Goal: Task Accomplishment & Management: Manage account settings

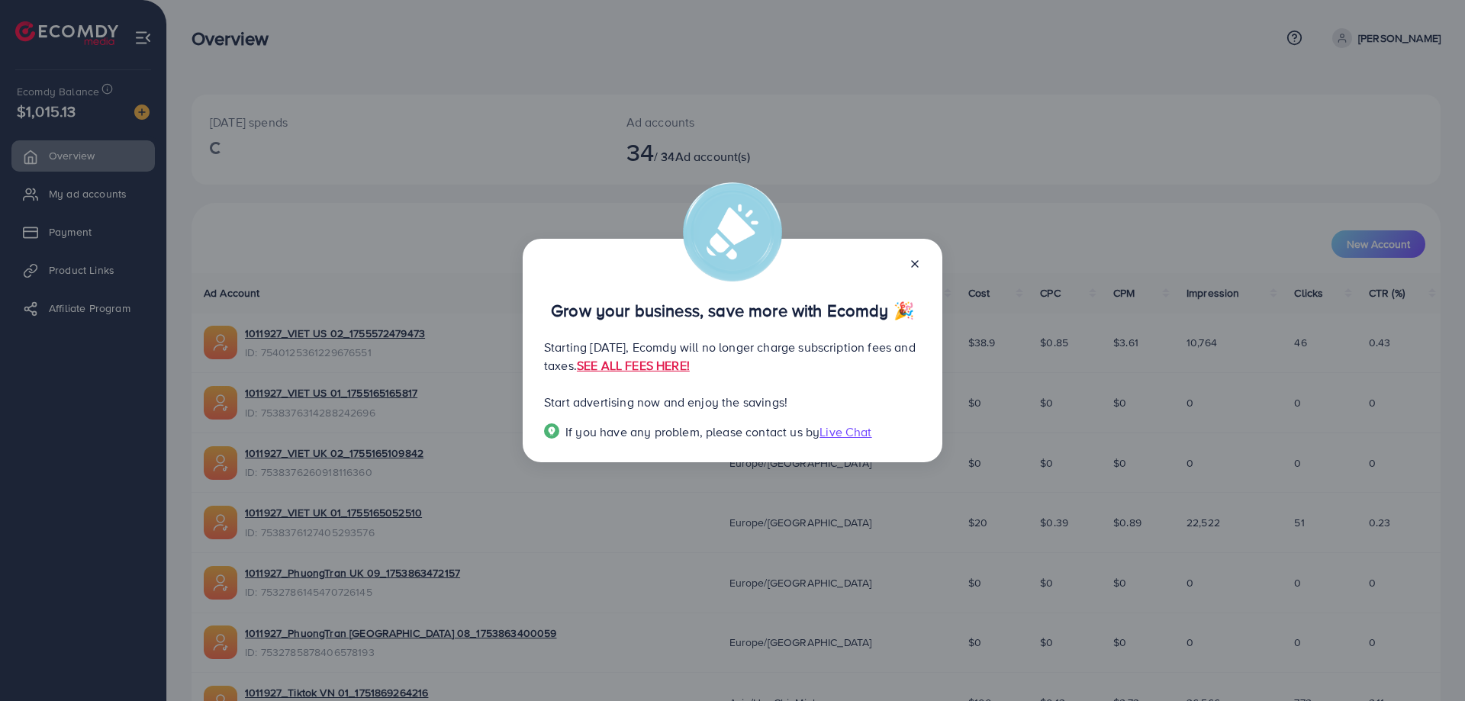
drag, startPoint x: 916, startPoint y: 261, endPoint x: 893, endPoint y: 262, distance: 22.9
click at [915, 259] on icon at bounding box center [915, 264] width 12 height 12
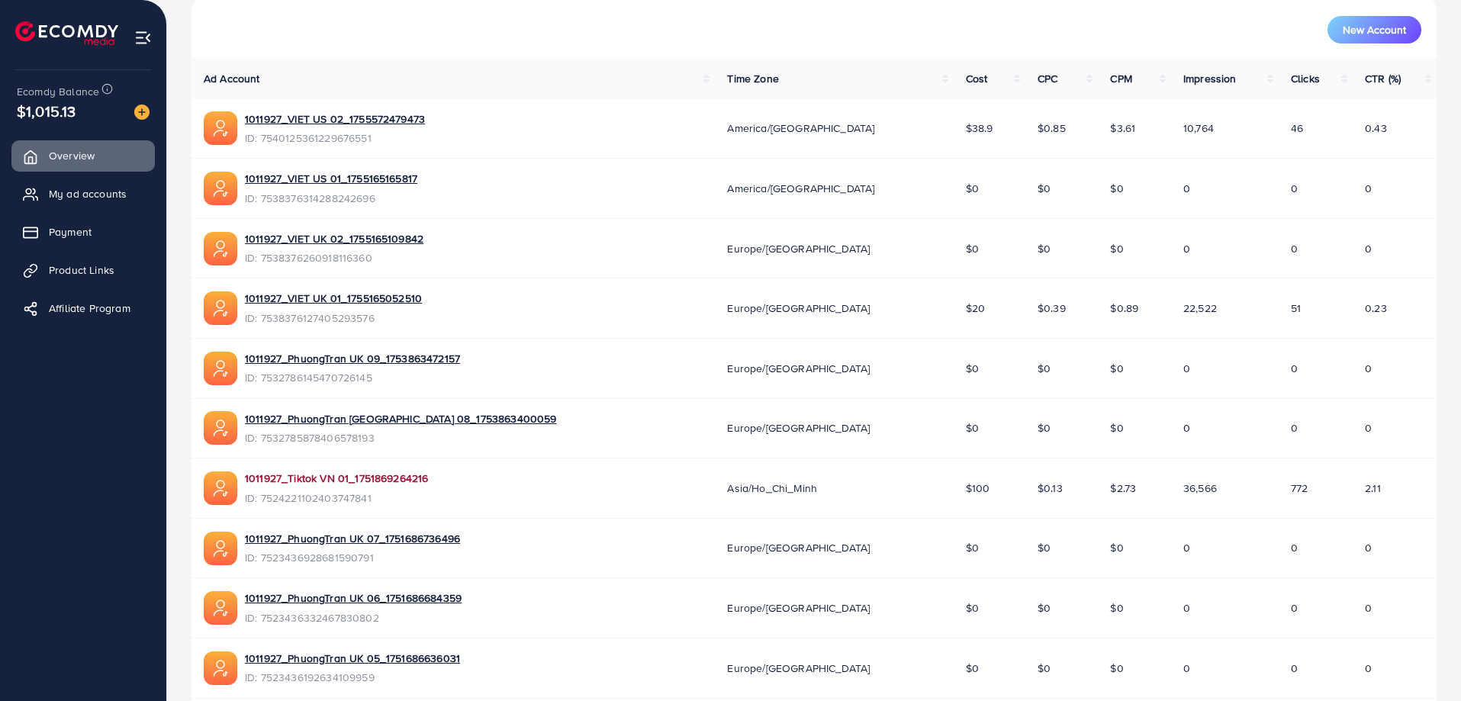
scroll to position [288, 0]
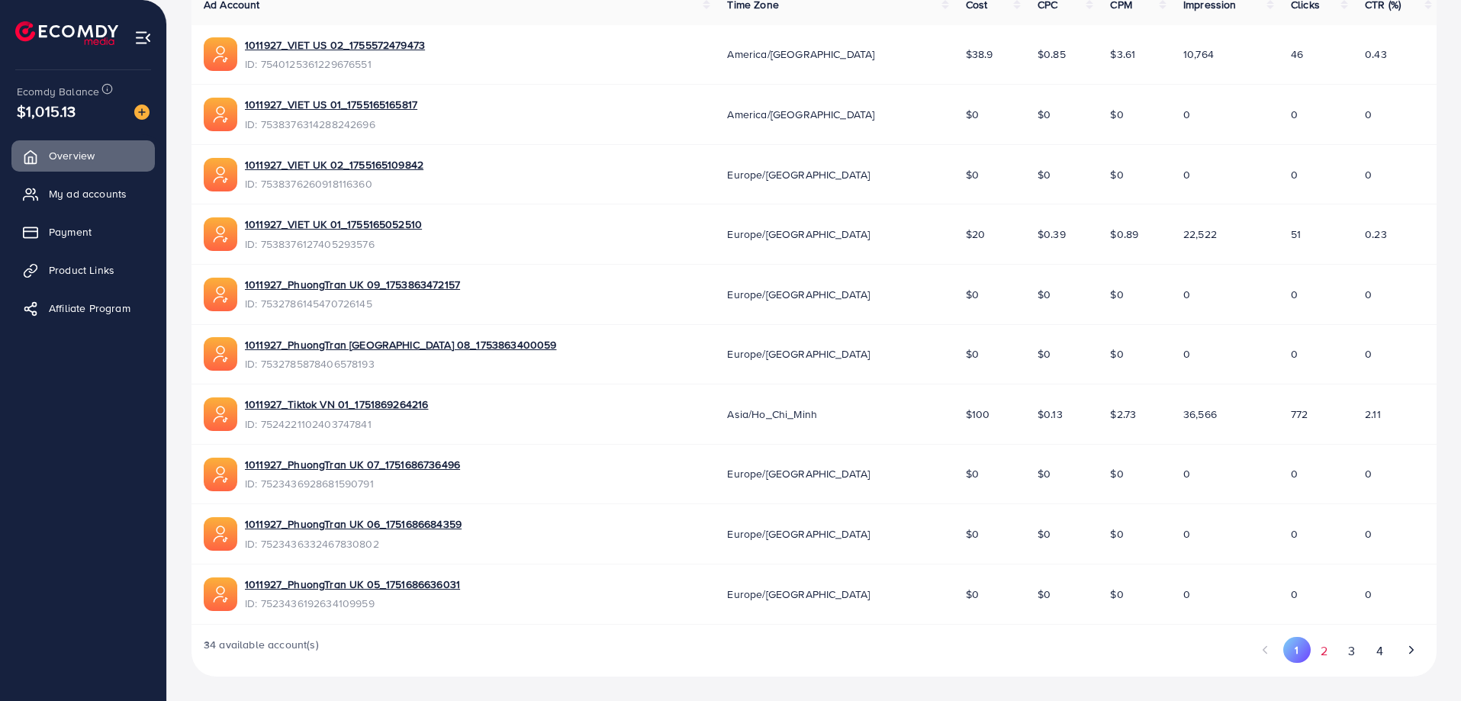
click at [1325, 649] on button "2" at bounding box center [1324, 651] width 27 height 28
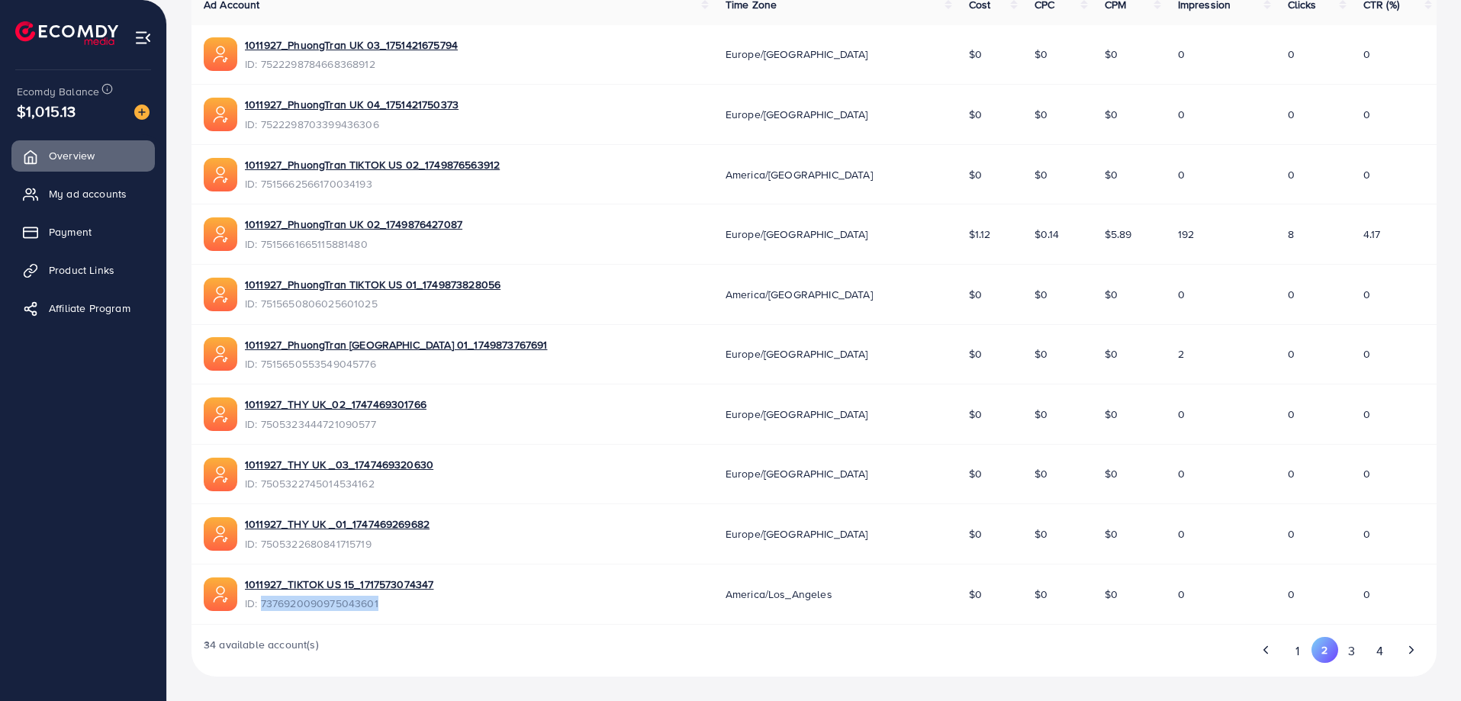
drag, startPoint x: 387, startPoint y: 604, endPoint x: 261, endPoint y: 600, distance: 126.0
click at [261, 600] on span "ID: 7376920090975043601" at bounding box center [339, 603] width 188 height 15
click at [112, 198] on span "My ad accounts" at bounding box center [92, 193] width 78 height 15
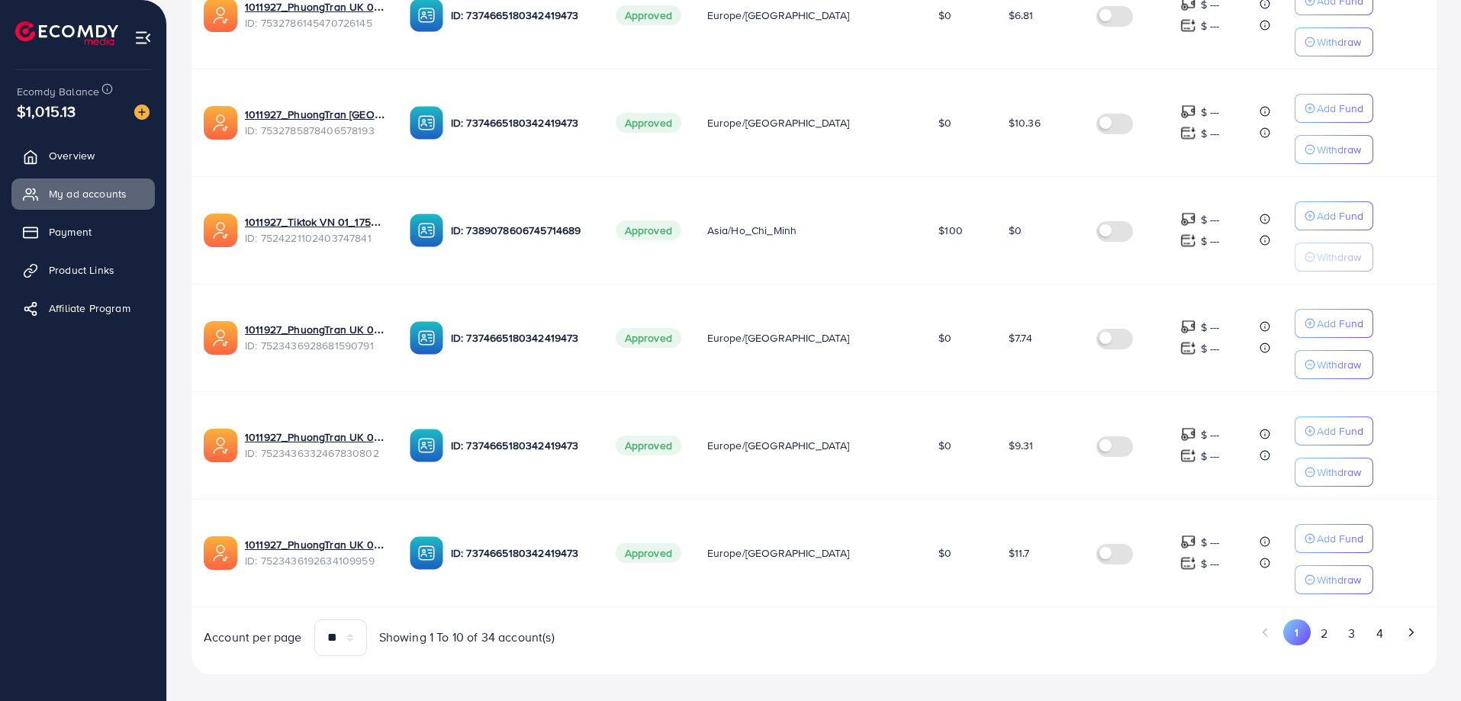
scroll to position [854, 0]
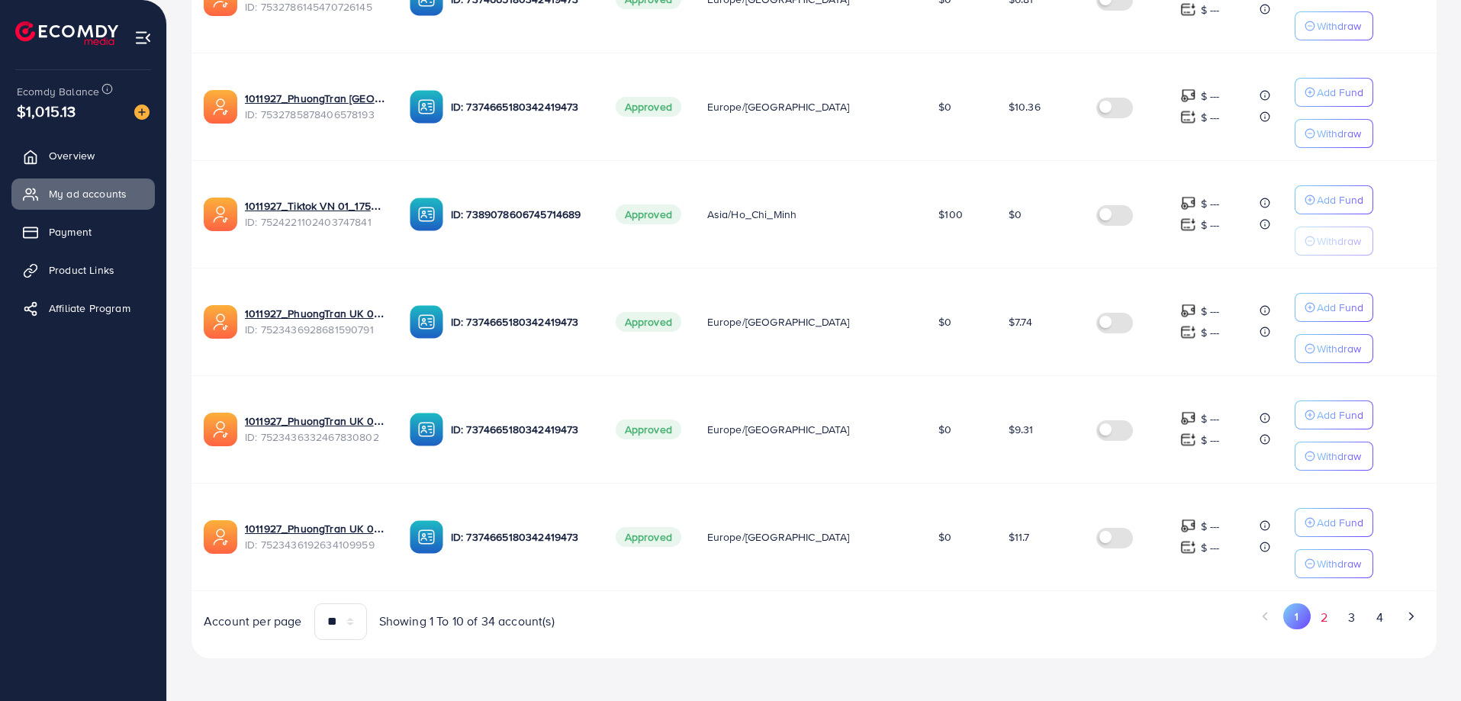
click at [1320, 612] on button "2" at bounding box center [1324, 618] width 27 height 28
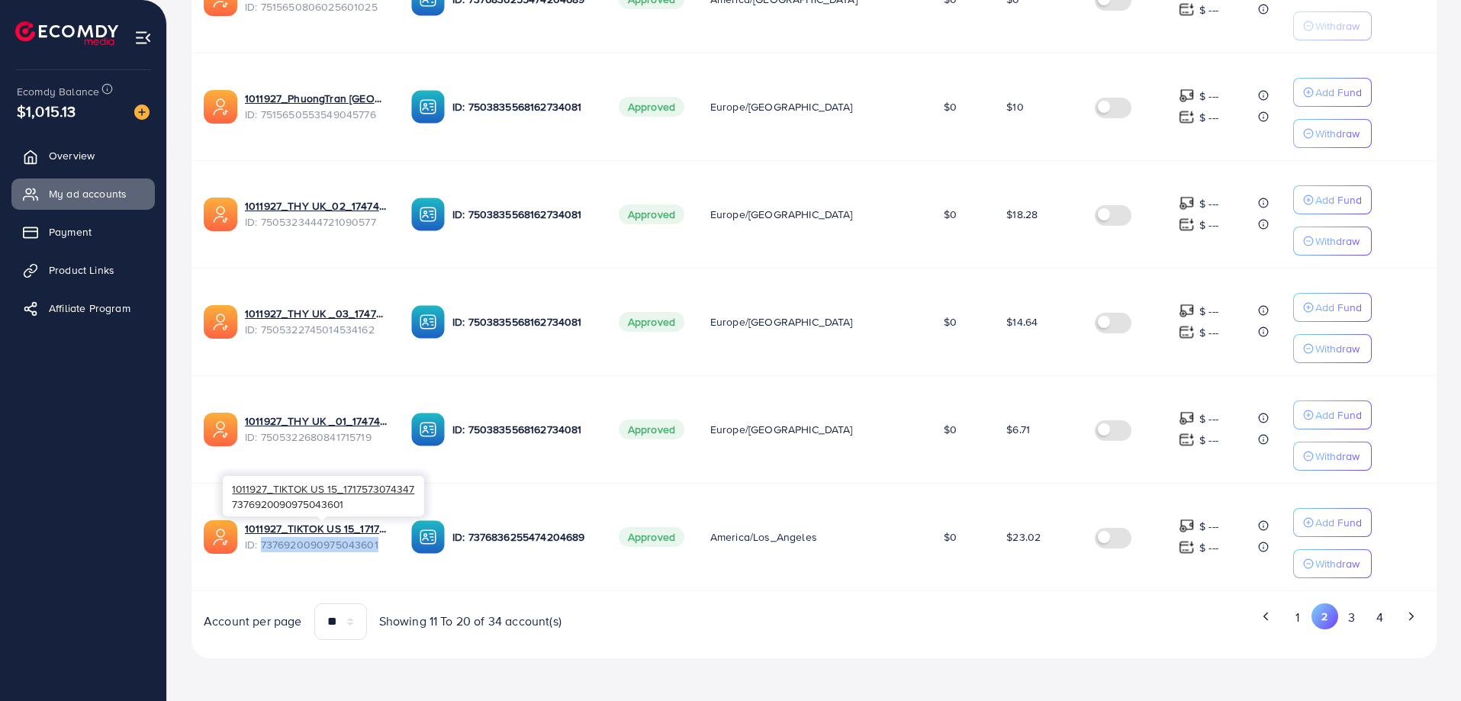
drag, startPoint x: 387, startPoint y: 548, endPoint x: 263, endPoint y: 550, distance: 123.6
click at [263, 550] on span "ID: 7376920090975043601" at bounding box center [316, 544] width 142 height 15
copy span "7376920090975043601"
